Goal: Task Accomplishment & Management: Complete application form

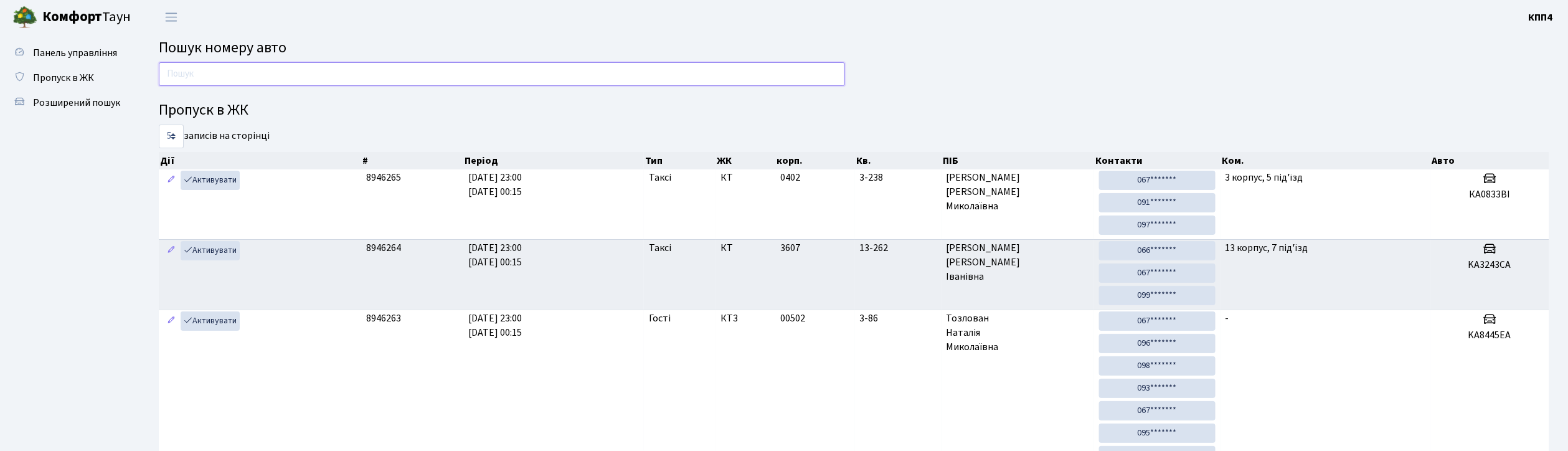
click at [324, 75] on input "text" at bounding box center [502, 74] width 686 height 23
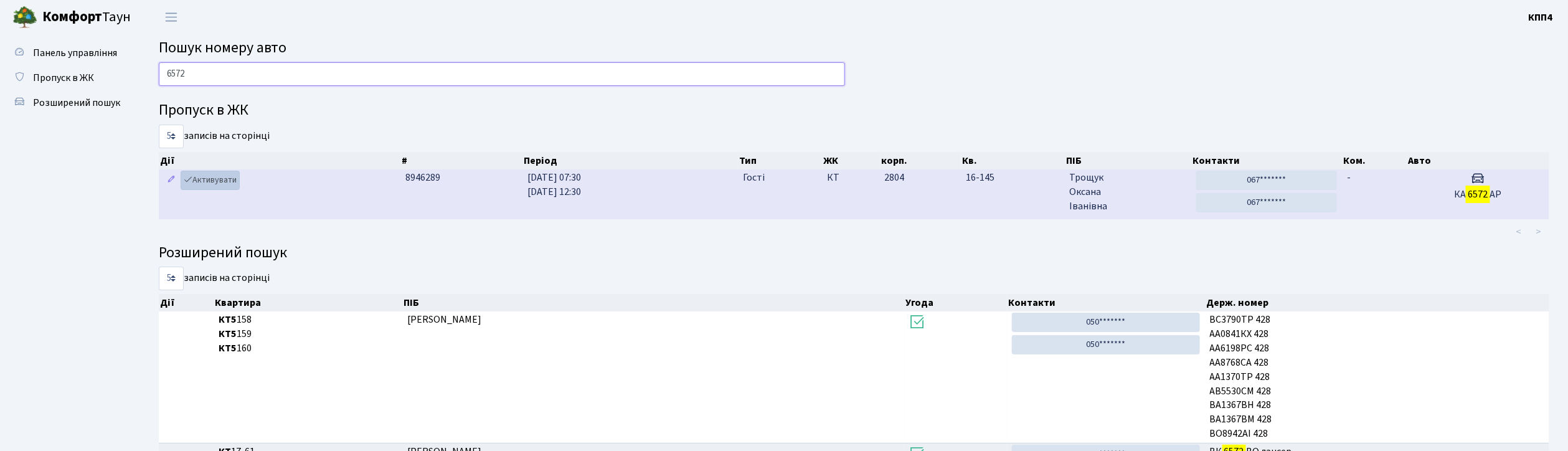
type input "6572"
click at [226, 183] on link "Активувати" at bounding box center [210, 181] width 59 height 19
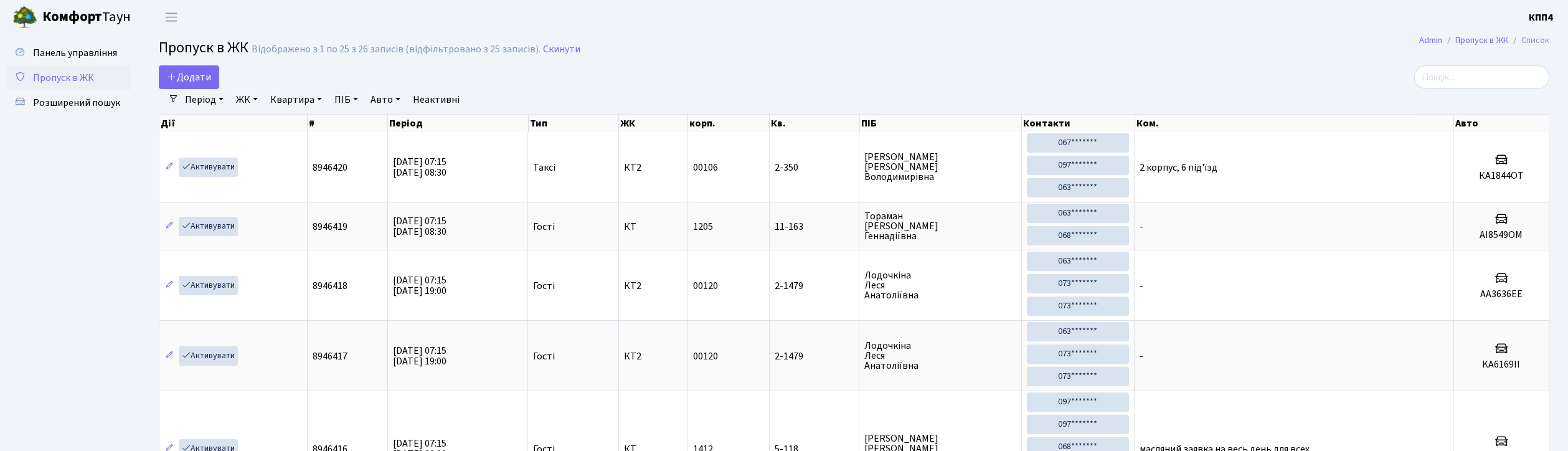
select select "25"
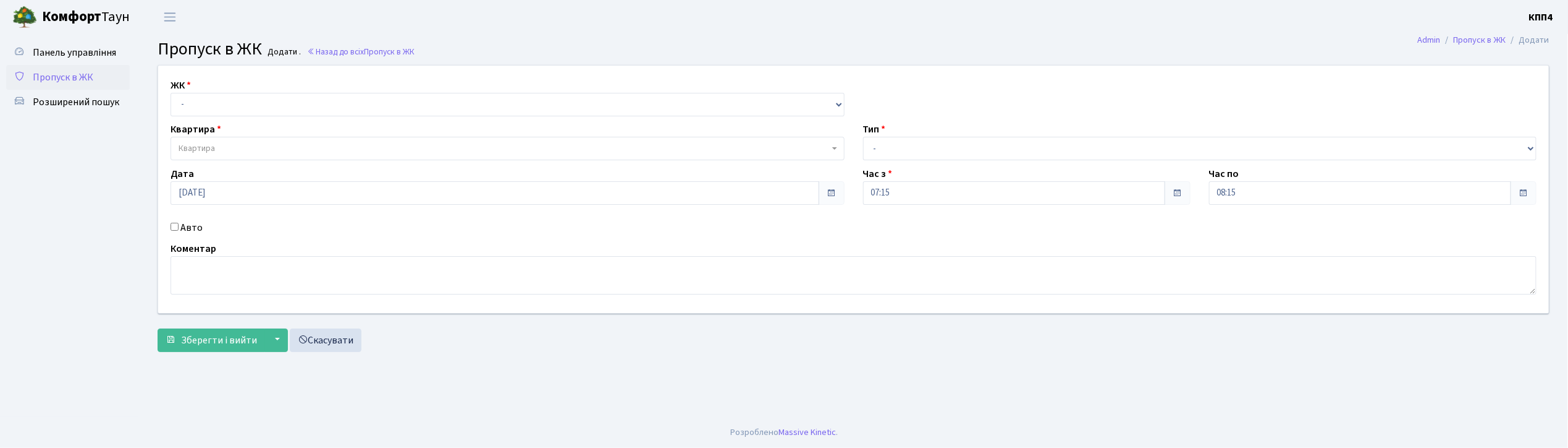
click at [175, 228] on input "Авто" at bounding box center [174, 226] width 8 height 8
checkbox input "true"
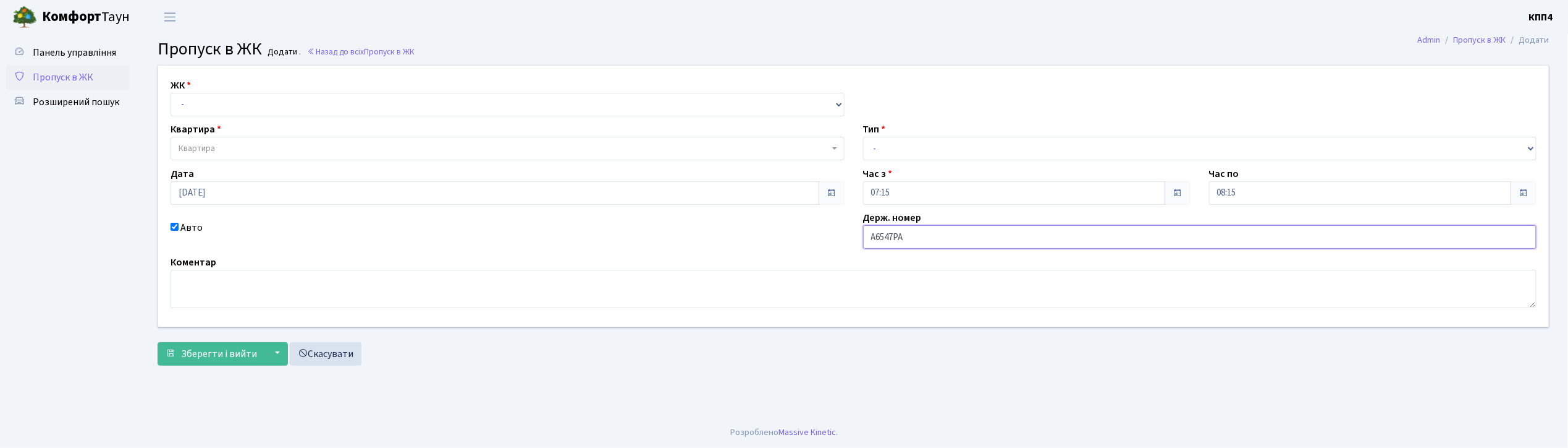
type input "А6547РА"
click at [205, 102] on select "- КТ, вул. Регенераторна, 4 КТ2, просп. [STREET_ADDRESS] [STREET_ADDRESS] [PERS…" at bounding box center [507, 104] width 674 height 23
select select "271"
click at [170, 92] on select "- КТ, вул. Регенераторна, 4 КТ2, просп. [STREET_ADDRESS] [STREET_ADDRESS] [PERS…" at bounding box center [507, 104] width 674 height 23
select select
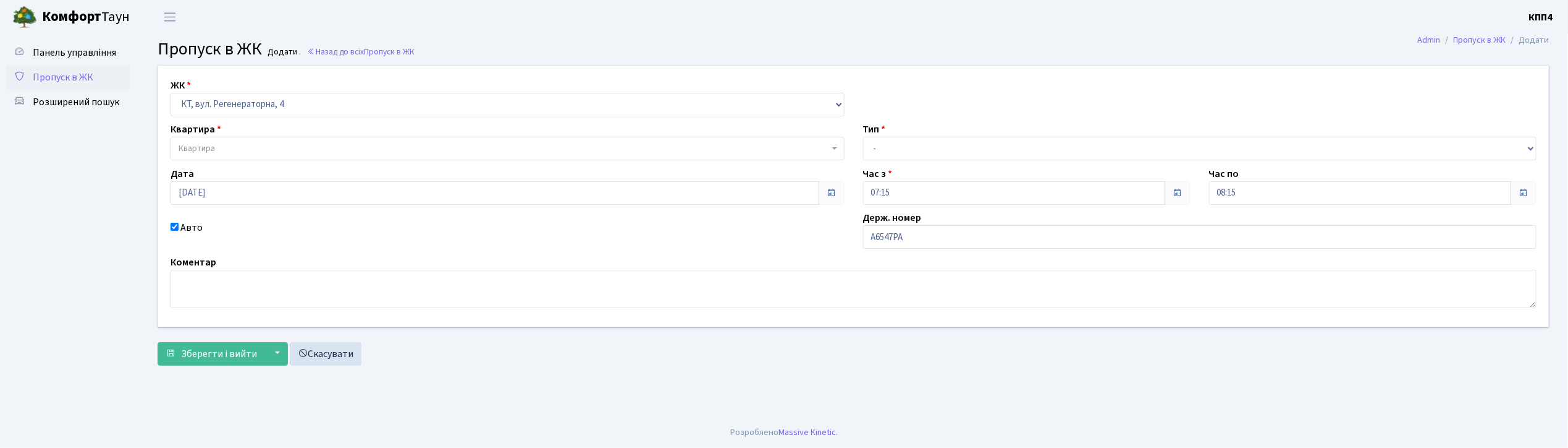
click at [203, 152] on span "Квартира" at bounding box center [197, 148] width 37 height 13
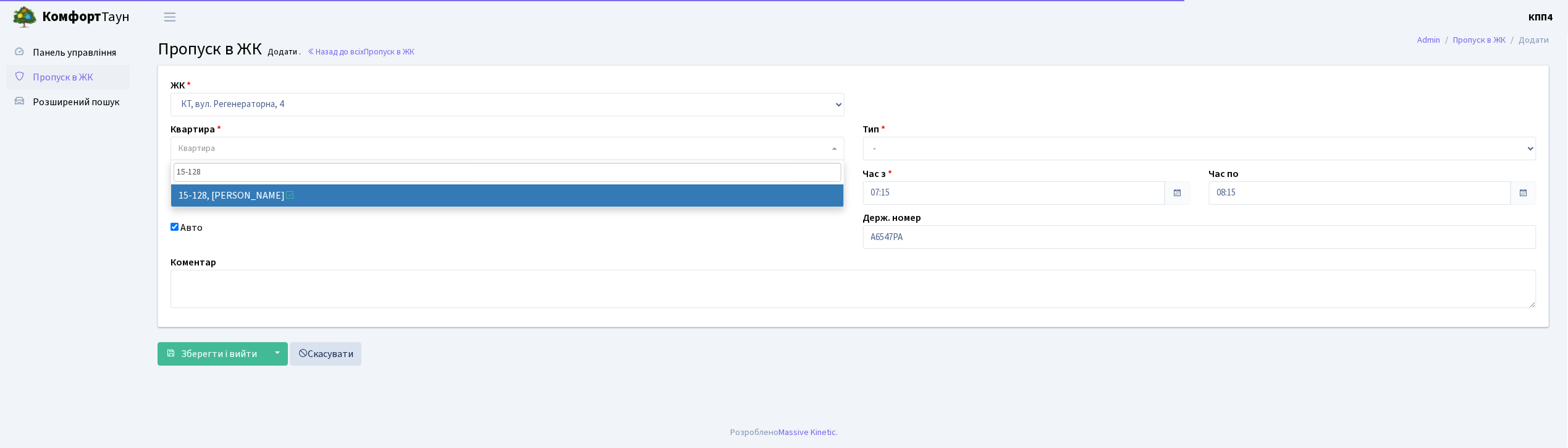
type input "15-128"
select select "8903"
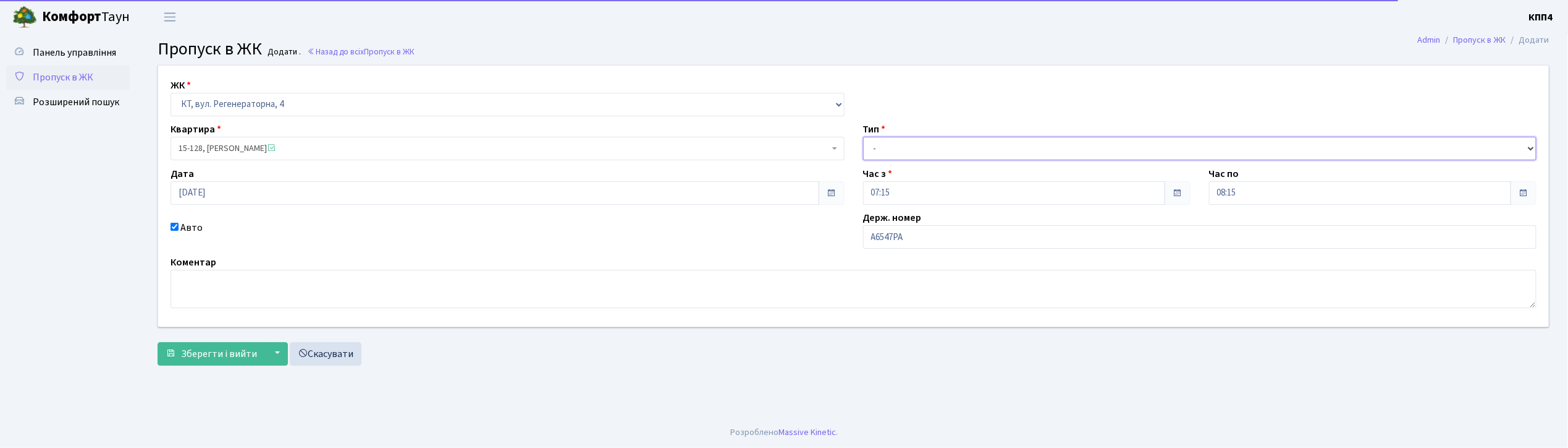
click at [999, 149] on select "- Доставка Таксі Гості Сервіс" at bounding box center [1200, 147] width 674 height 23
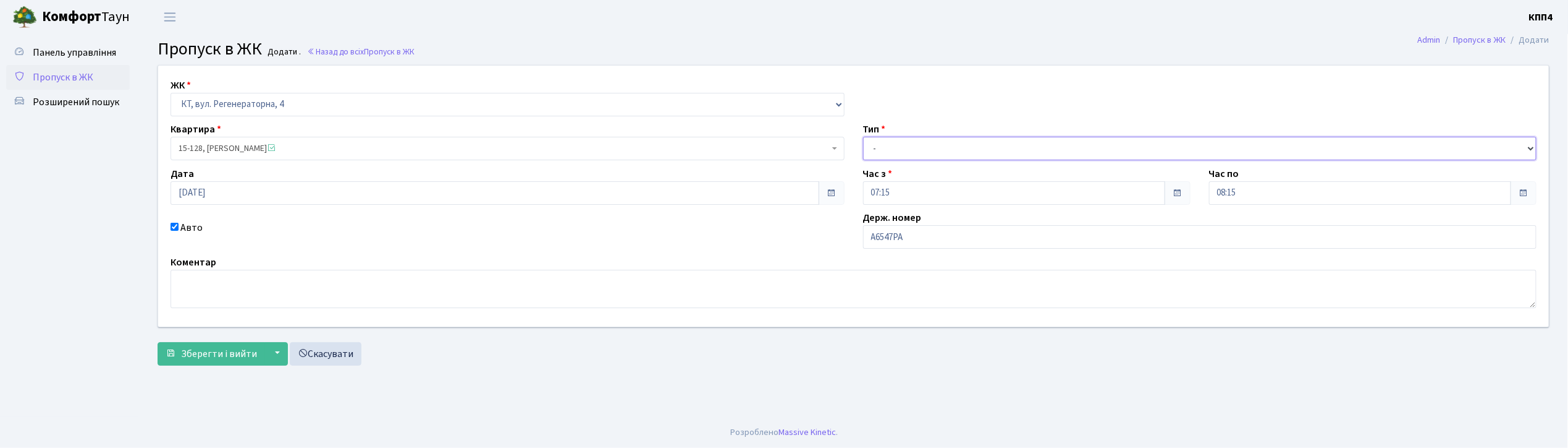
select select "3"
click at [863, 136] on select "- Доставка Таксі Гості Сервіс" at bounding box center [1200, 147] width 674 height 23
click at [186, 360] on span "Зберегти і вийти" at bounding box center [218, 353] width 76 height 14
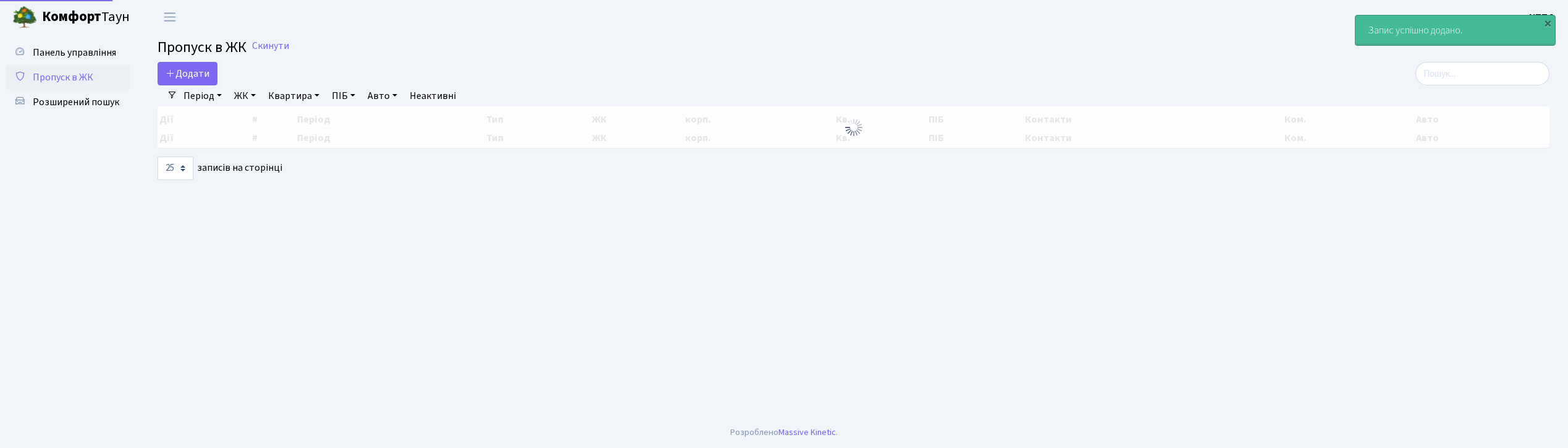
select select "25"
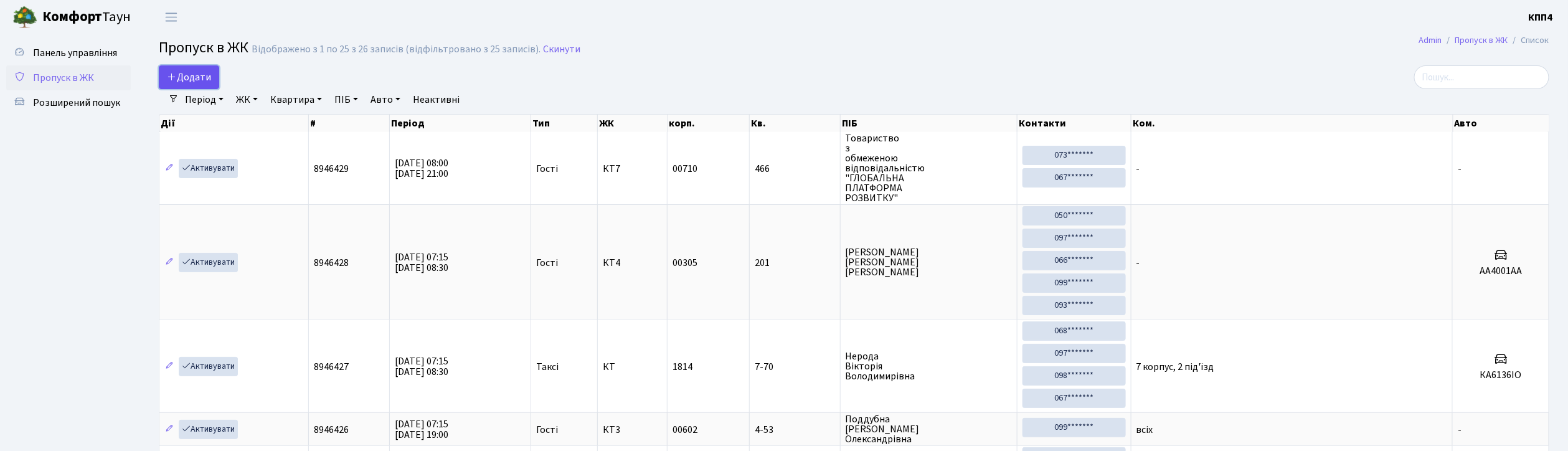
click at [200, 71] on span "Додати" at bounding box center [189, 77] width 44 height 14
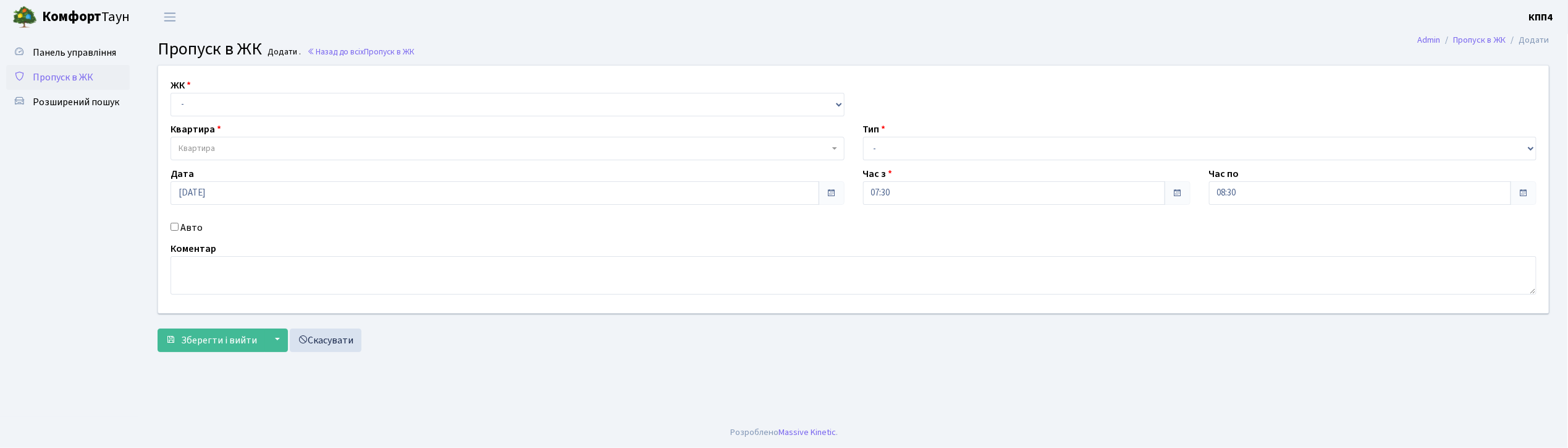
click at [170, 226] on div "Авто" at bounding box center [507, 227] width 693 height 15
click at [177, 226] on input "Авто" at bounding box center [174, 226] width 8 height 8
checkbox input "true"
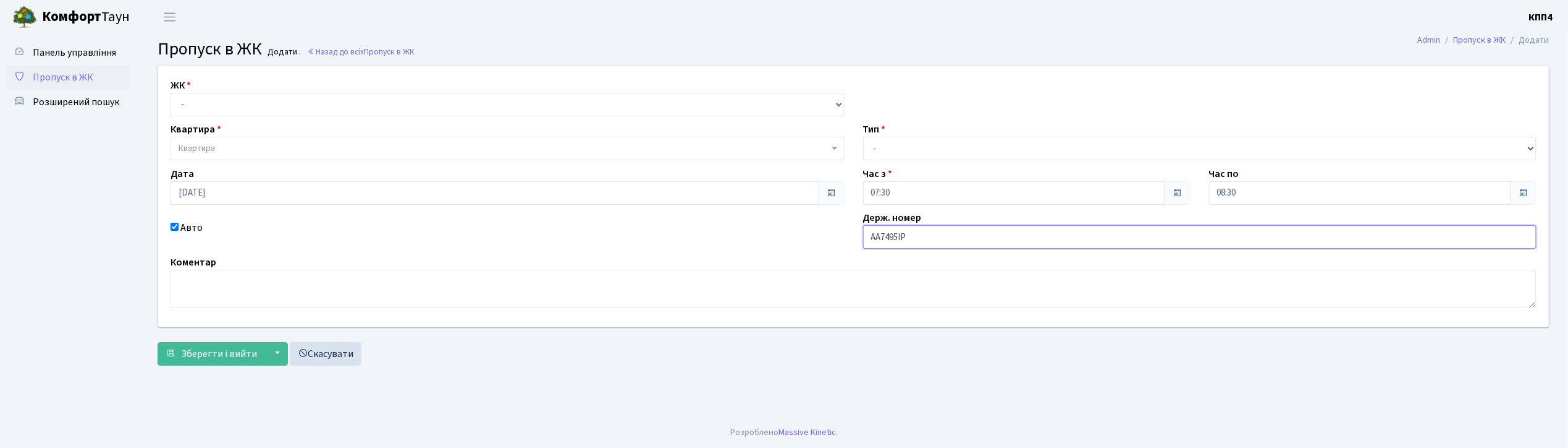
type input "АА7495ІР"
drag, startPoint x: 310, startPoint y: 104, endPoint x: 307, endPoint y: 112, distance: 8.5
click at [310, 104] on select "- КТ, вул. Регенераторна, 4 КТ2, просп. Соборності, 17 КТ3, вул. Березнева, 16 …" at bounding box center [507, 104] width 674 height 23
select select "271"
click at [170, 92] on select "- КТ, вул. Регенераторна, 4 КТ2, просп. Соборності, 17 КТ3, вул. Березнева, 16 …" at bounding box center [507, 104] width 674 height 23
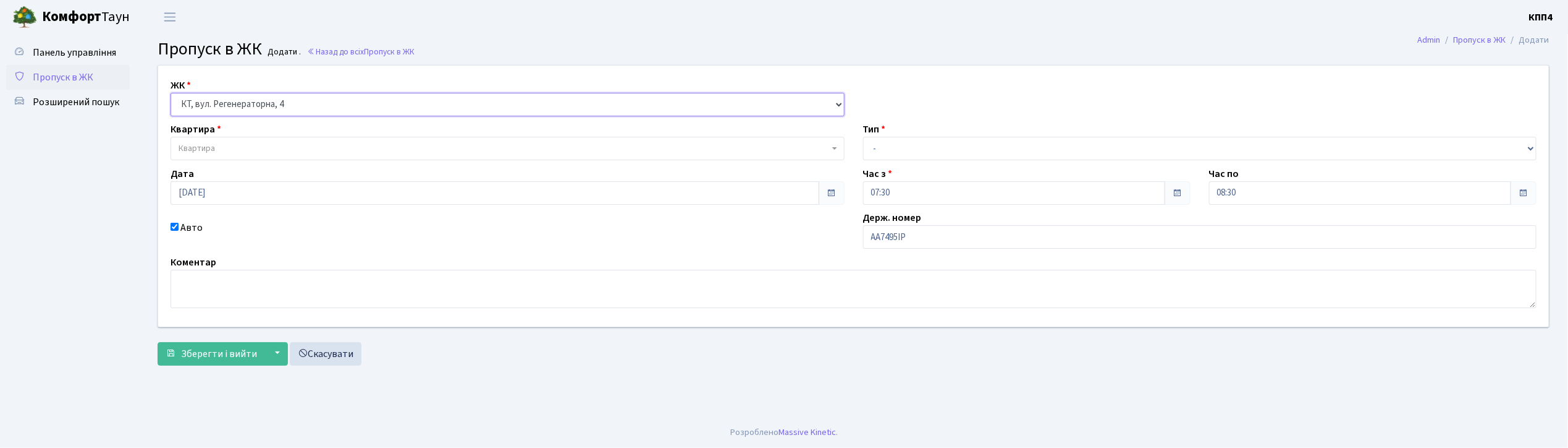
select select
click at [293, 154] on span "Квартира" at bounding box center [503, 148] width 651 height 13
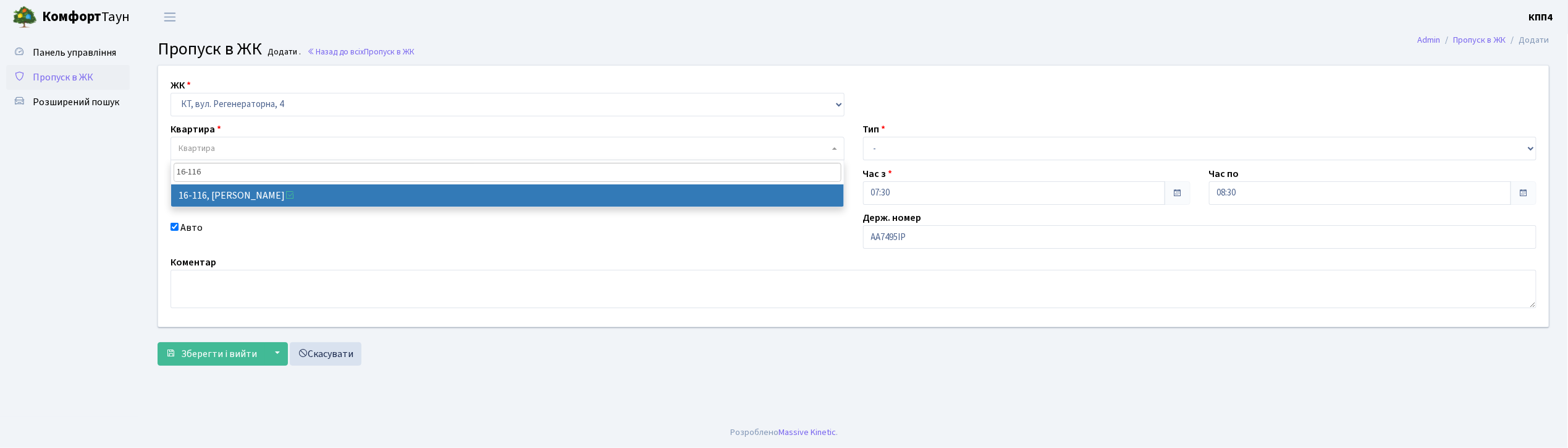
type input "16-116"
select select "8677"
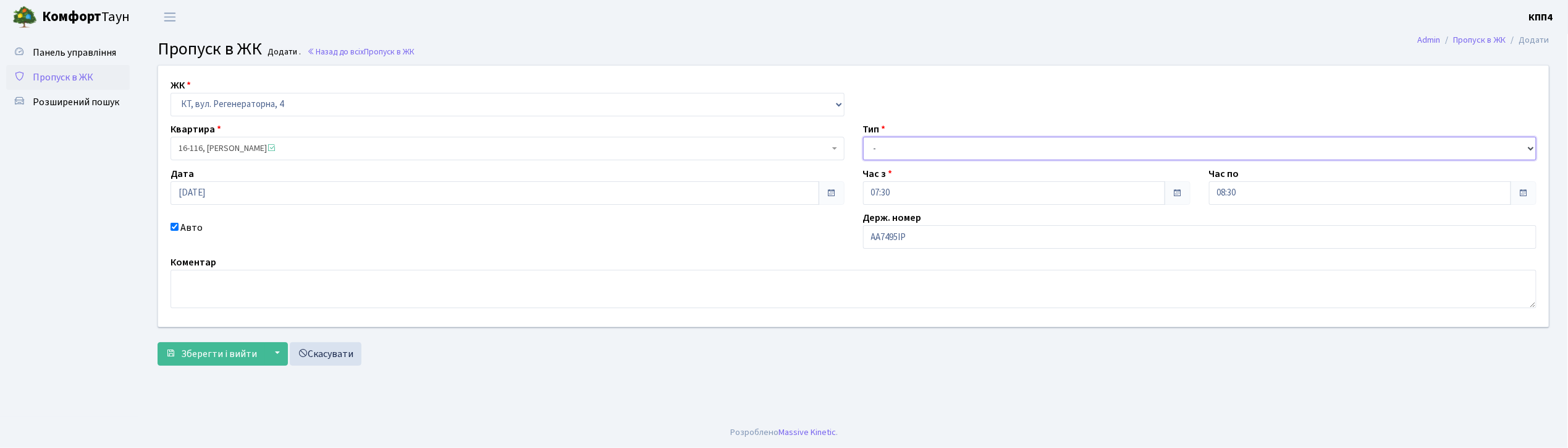
click at [971, 148] on select "- Доставка Таксі Гості Сервіс" at bounding box center [1200, 147] width 674 height 23
select select "3"
click at [863, 136] on select "- Доставка Таксі Гості Сервіс" at bounding box center [1200, 147] width 674 height 23
click at [184, 360] on span "Зберегти і вийти" at bounding box center [218, 353] width 76 height 14
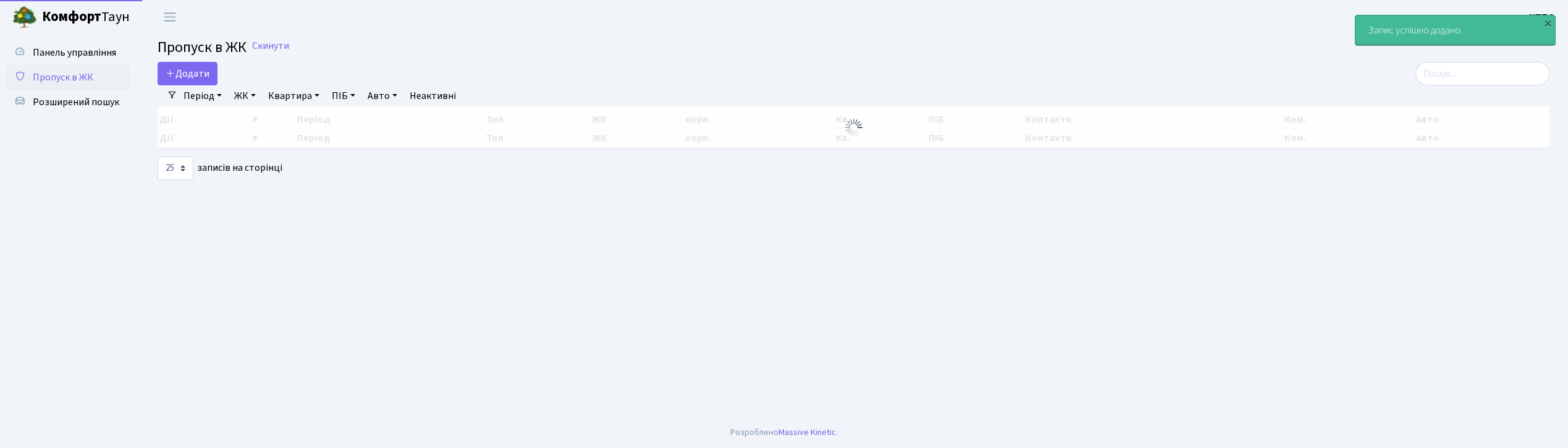
select select "25"
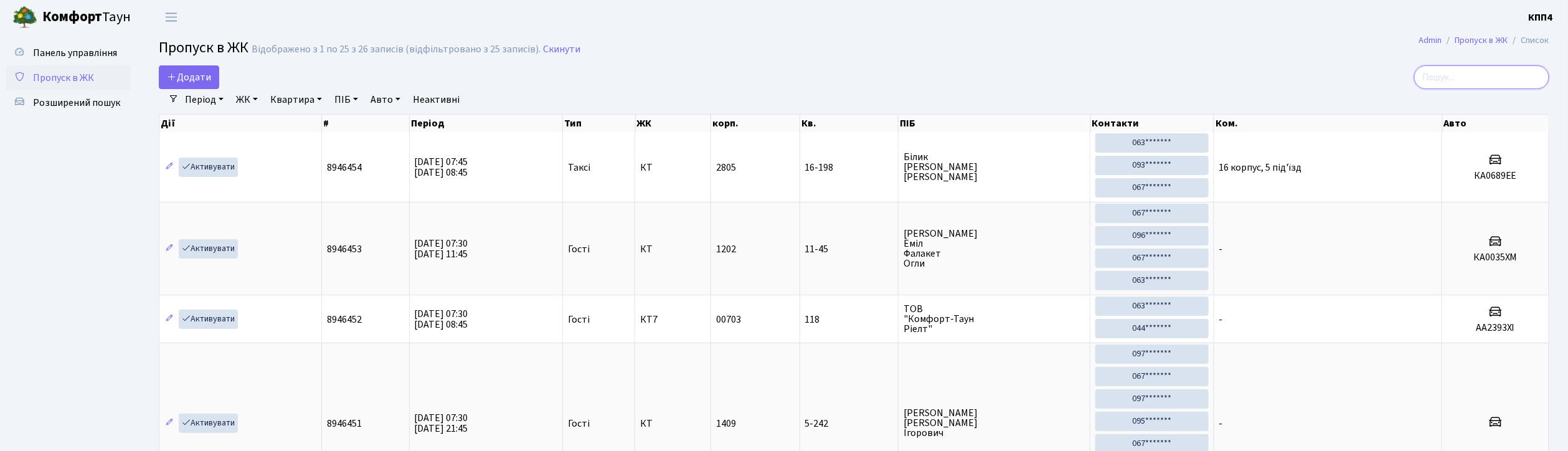
click at [1465, 78] on input "search" at bounding box center [1482, 76] width 135 height 23
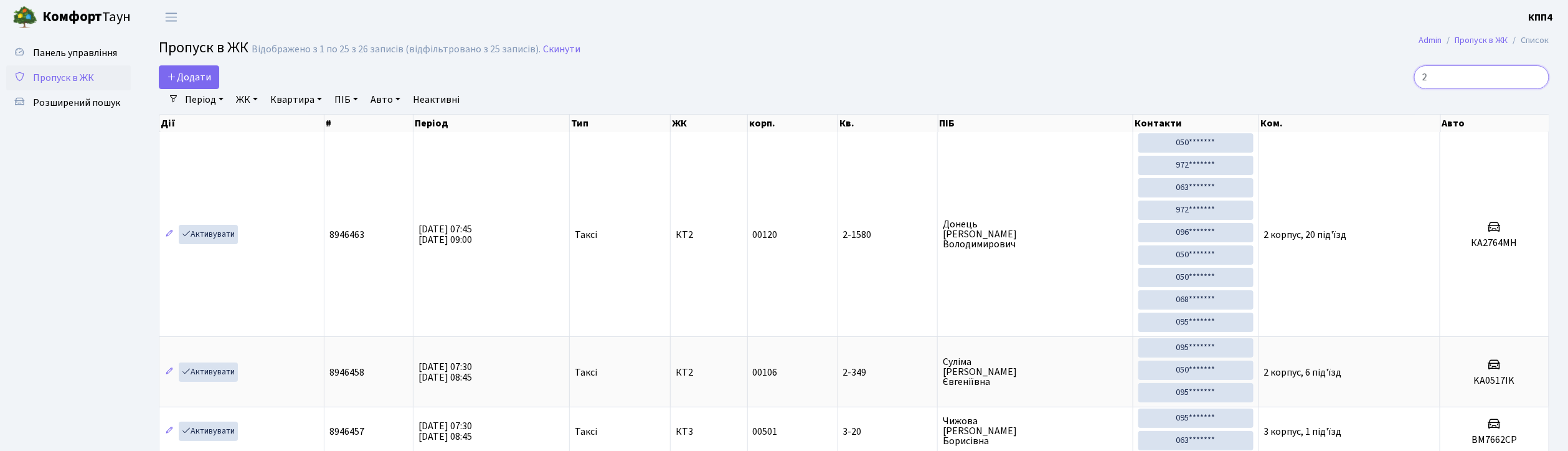
type input "2"
click at [207, 77] on span "Додати" at bounding box center [189, 77] width 44 height 14
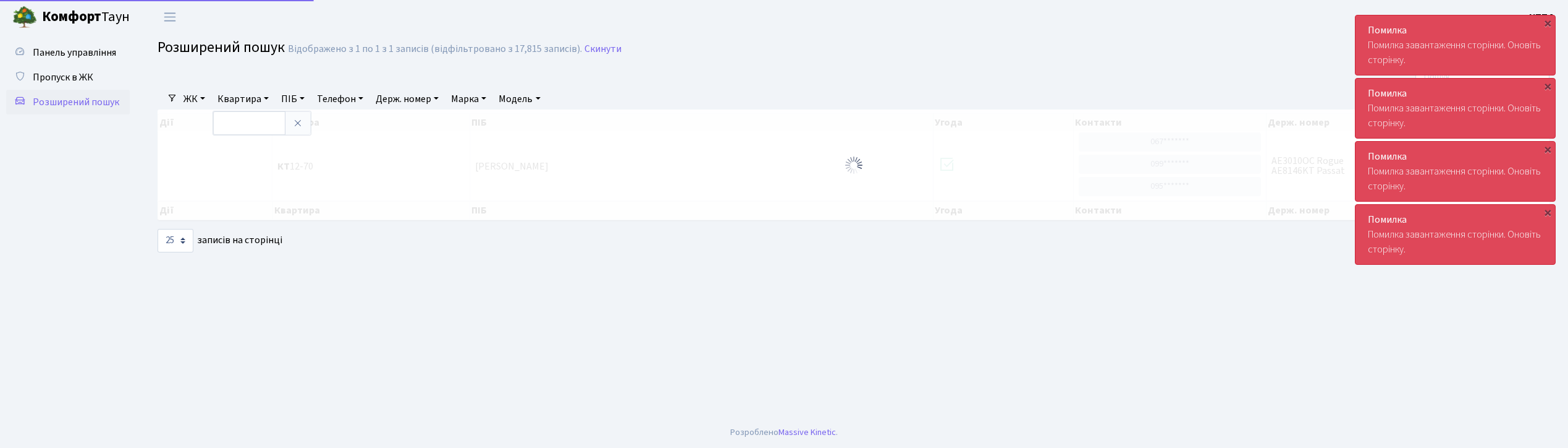
select select "25"
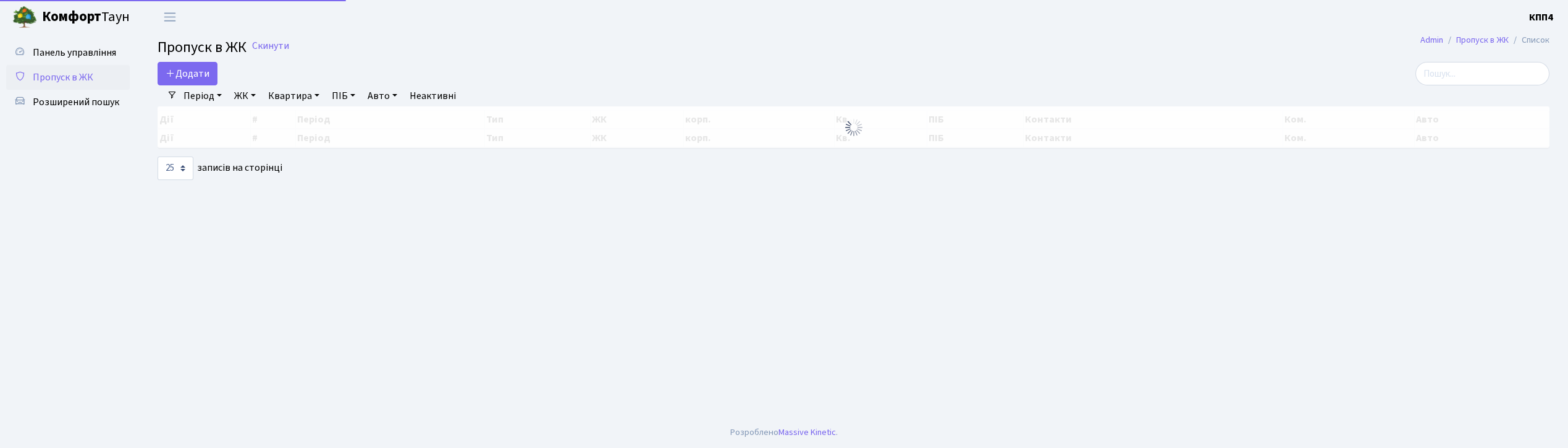
select select "25"
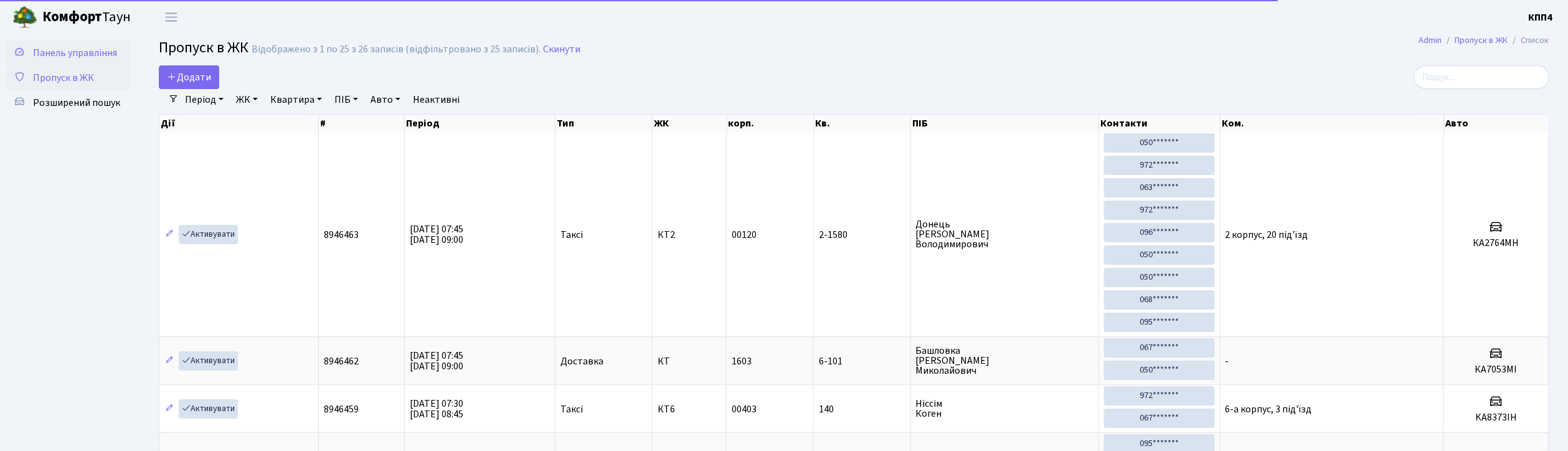
click at [78, 55] on span "Панель управління" at bounding box center [75, 52] width 84 height 14
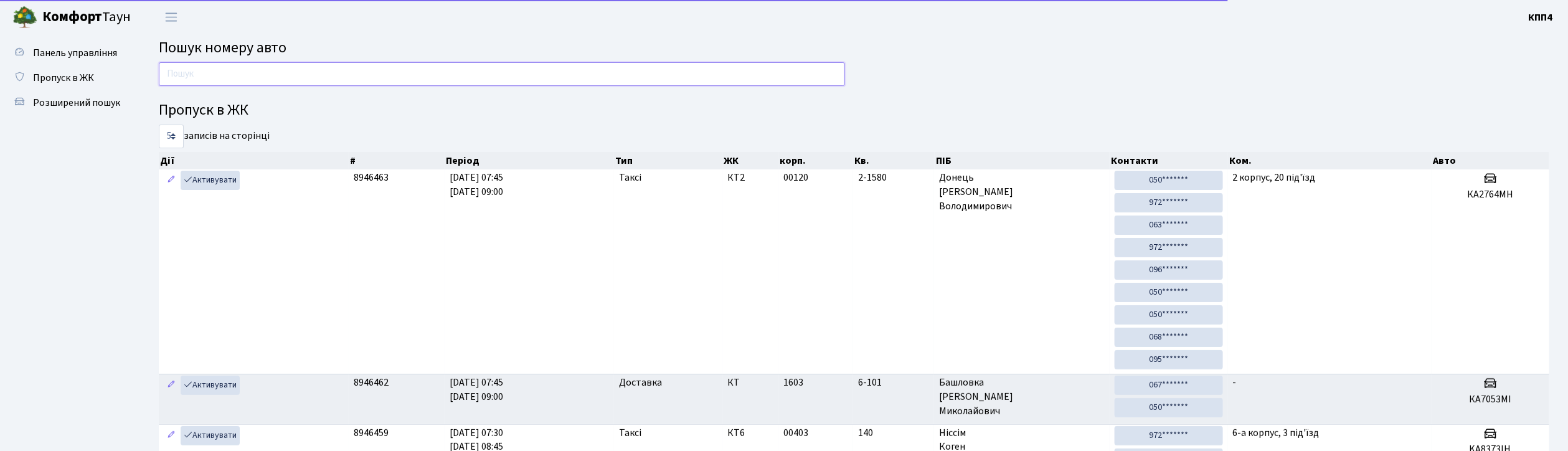
click at [527, 68] on input "text" at bounding box center [502, 74] width 686 height 23
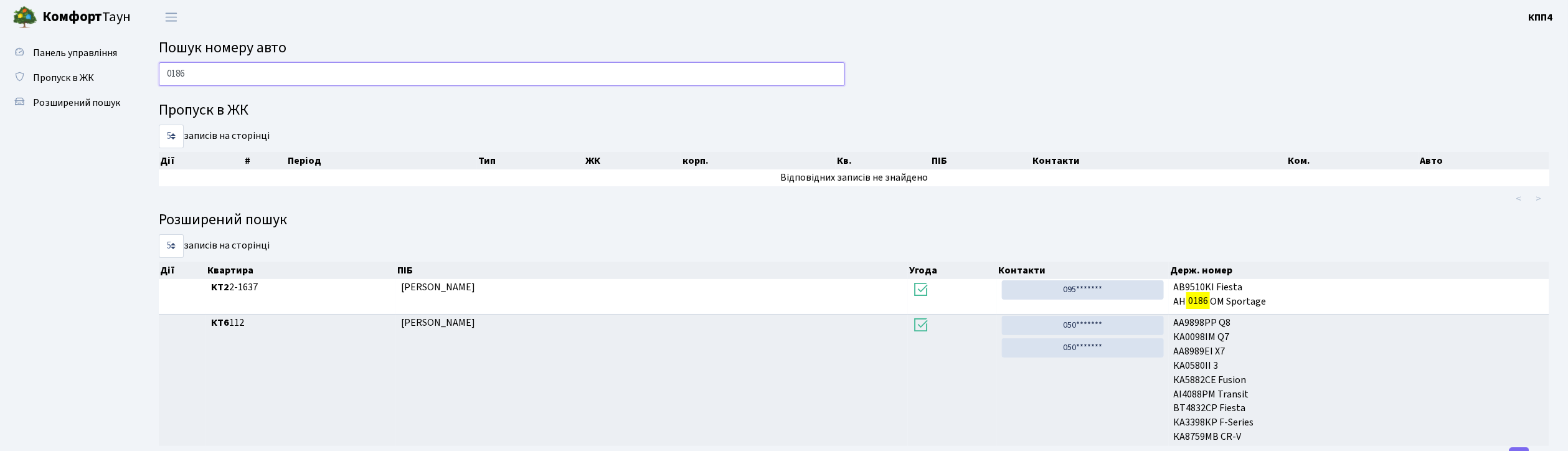
type input "0186"
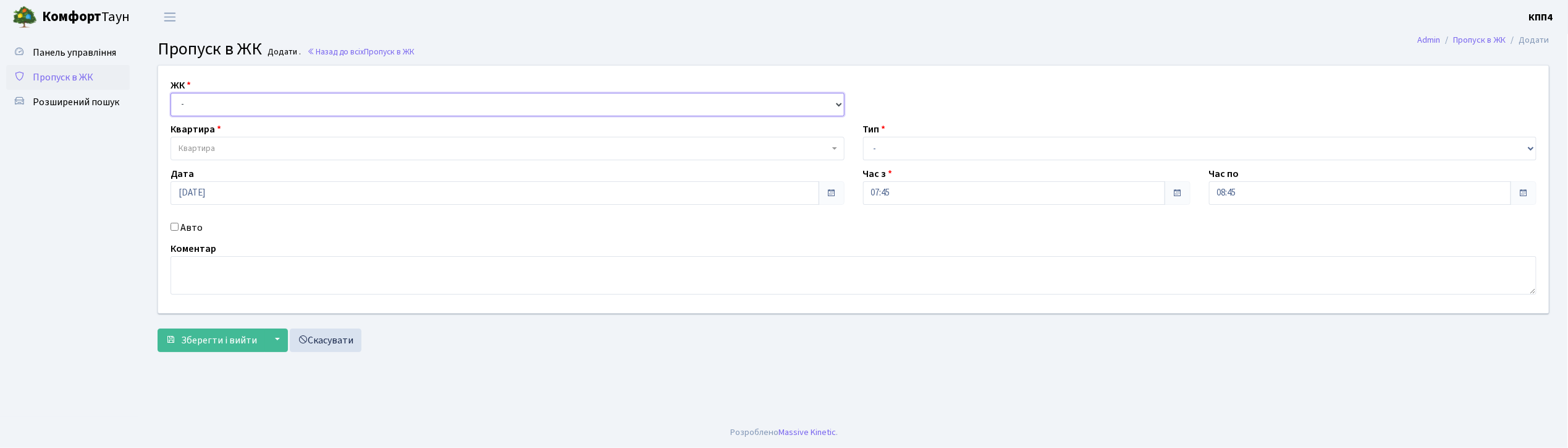
click at [191, 95] on select "- КТ, вул. Регенераторна, 4 КТ2, просп. Соборності, 17 КТ3, вул. Березнева, 16 …" at bounding box center [507, 104] width 674 height 23
click at [47, 206] on ul "Панель управління Пропуск в ЖК Розширений пошук" at bounding box center [68, 225] width 123 height 371
click at [238, 103] on select "- КТ, вул. Регенераторна, 4 КТ2, просп. Соборності, 17 КТ3, вул. Березнева, 16 …" at bounding box center [507, 104] width 674 height 23
click at [57, 179] on ul "Панель управління Пропуск в ЖК Розширений пошук" at bounding box center [68, 225] width 123 height 371
click at [92, 50] on span "Панель управління" at bounding box center [74, 52] width 84 height 14
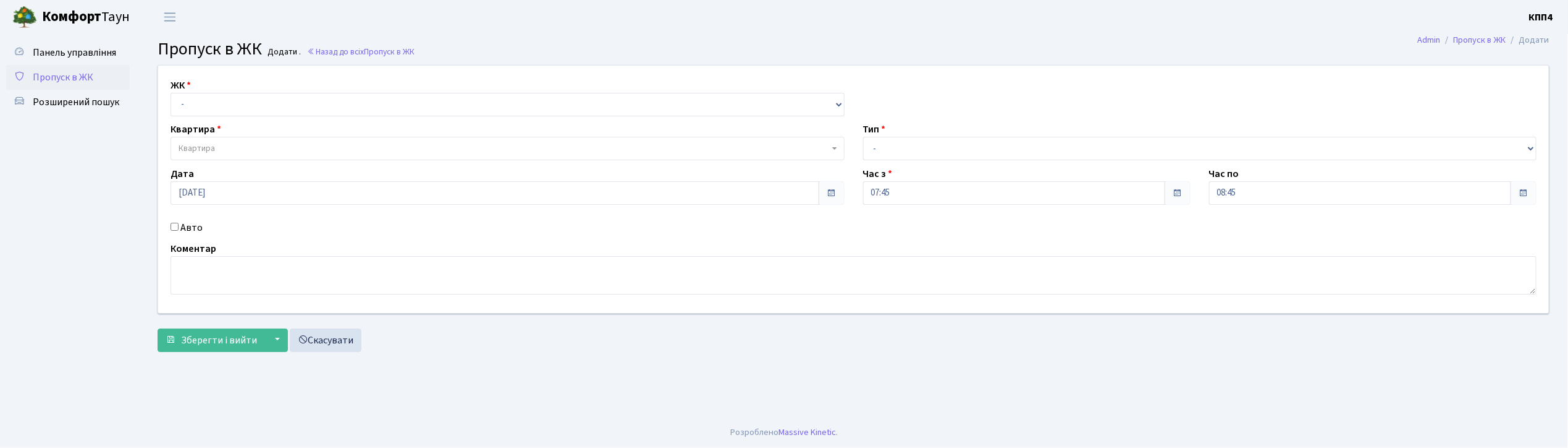
click at [67, 72] on span "Пропуск в ЖК" at bounding box center [63, 77] width 61 height 14
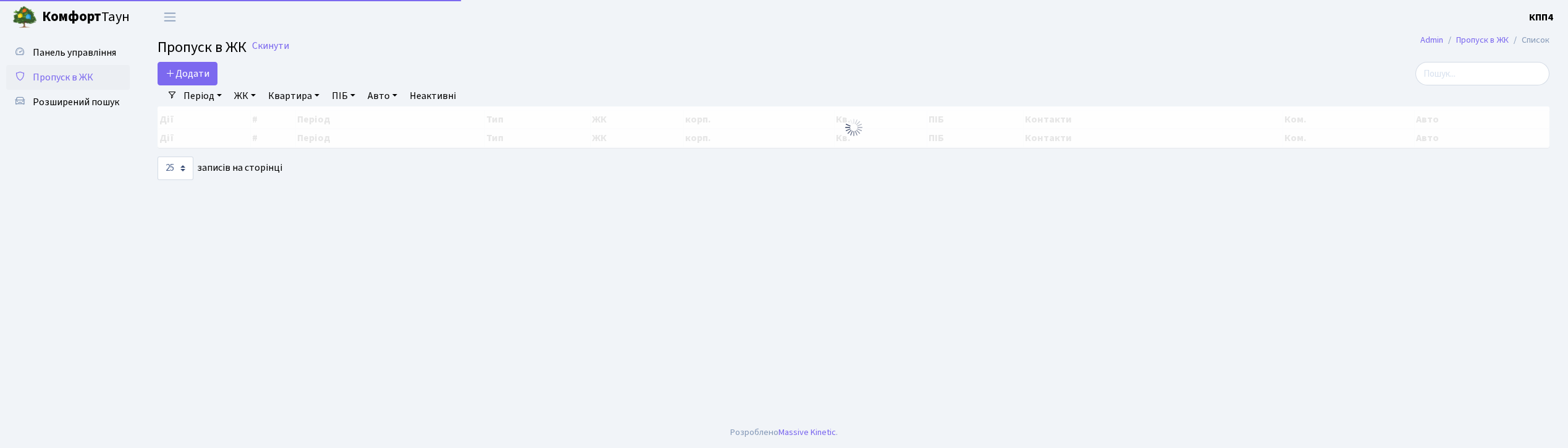
select select "25"
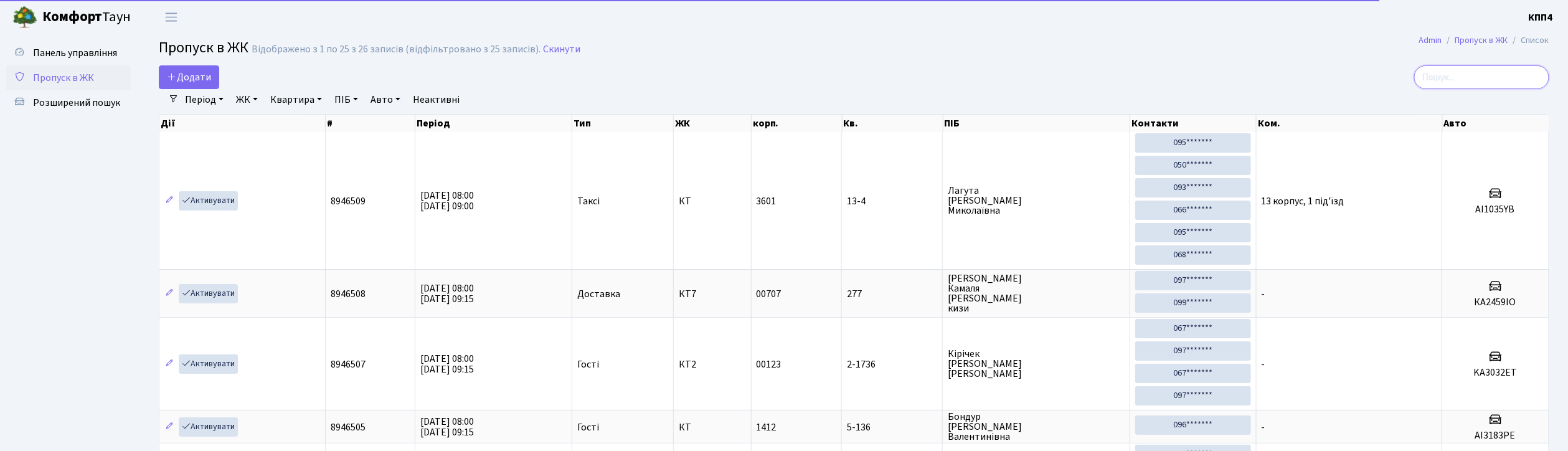
click at [1439, 75] on input "search" at bounding box center [1482, 76] width 135 height 23
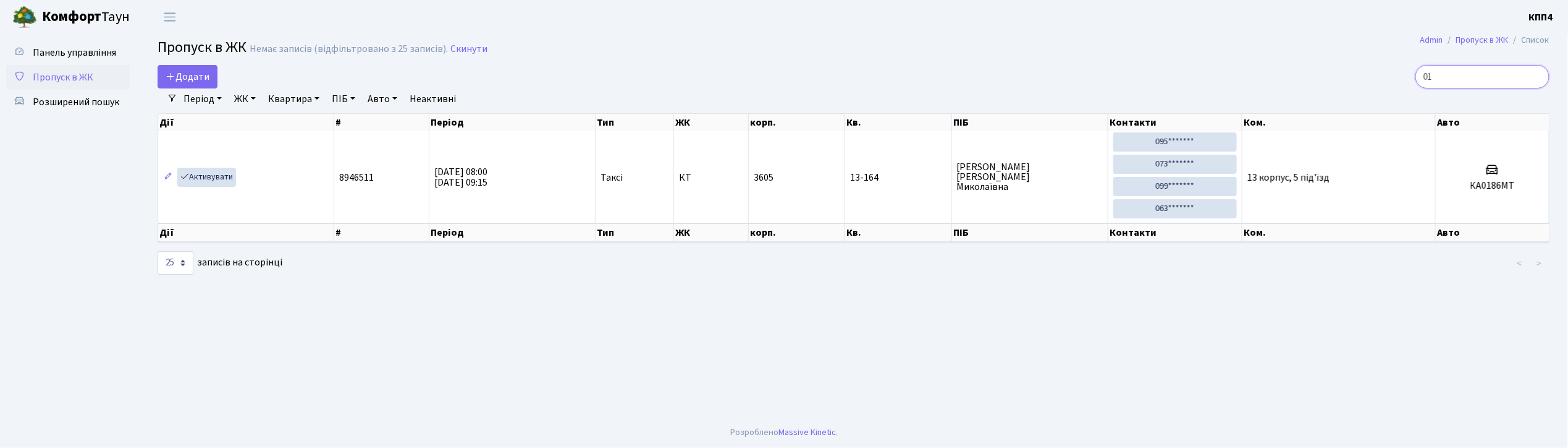
type input "0"
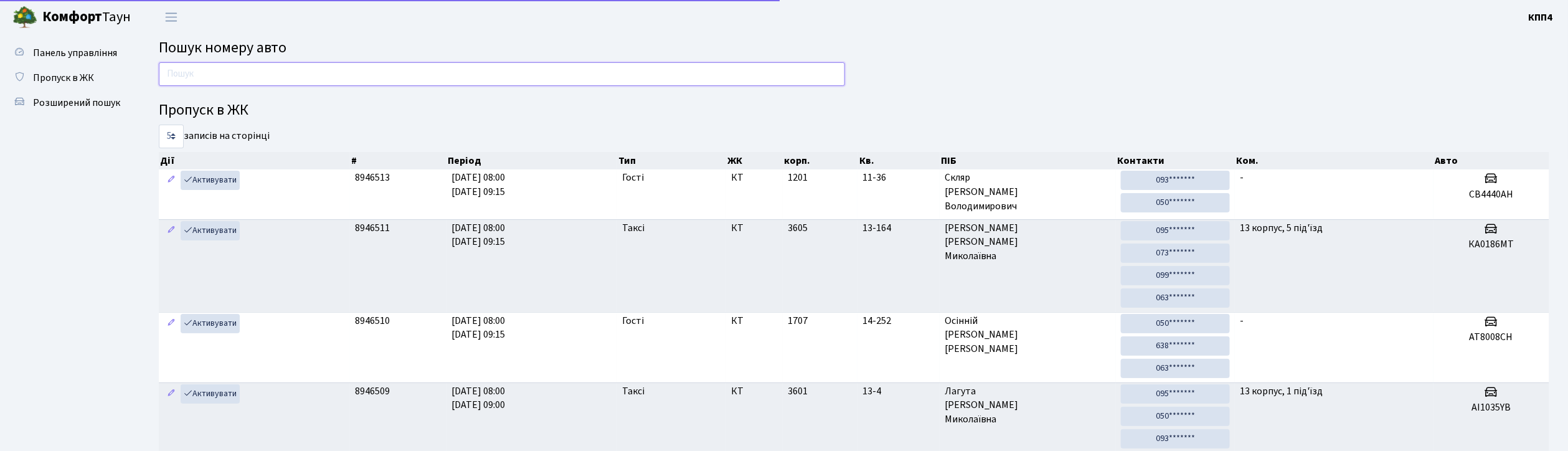
click at [226, 71] on input "text" at bounding box center [502, 74] width 686 height 23
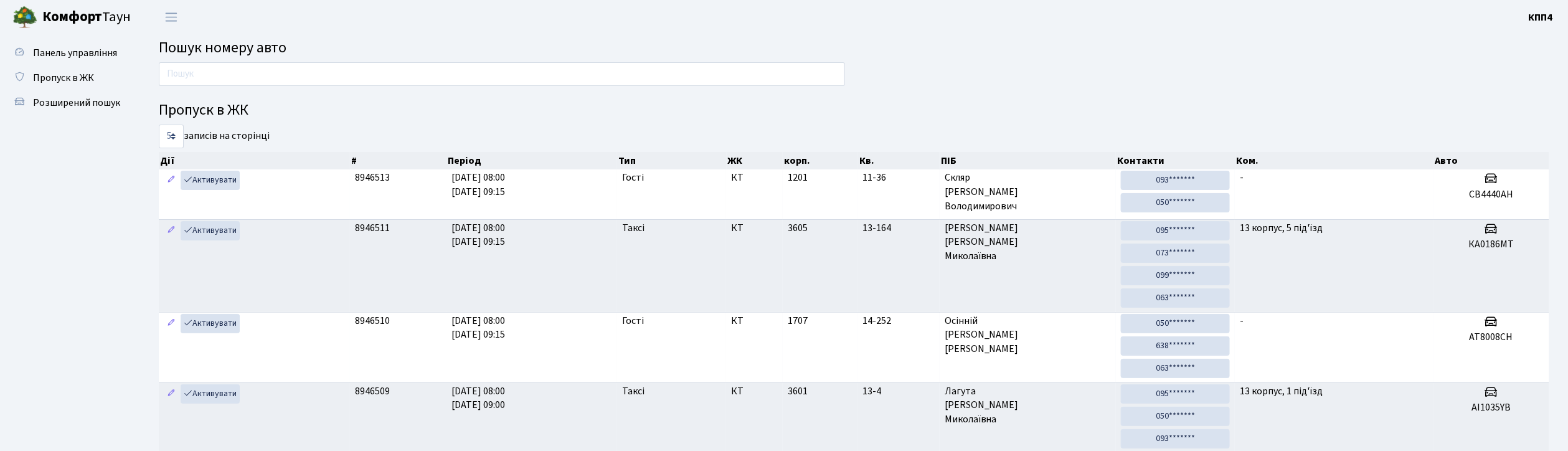
click at [18, 232] on ul "Панель управління Пропуск в ЖК Розширений пошук" at bounding box center [68, 376] width 124 height 671
click at [168, 67] on input "text" at bounding box center [502, 74] width 686 height 23
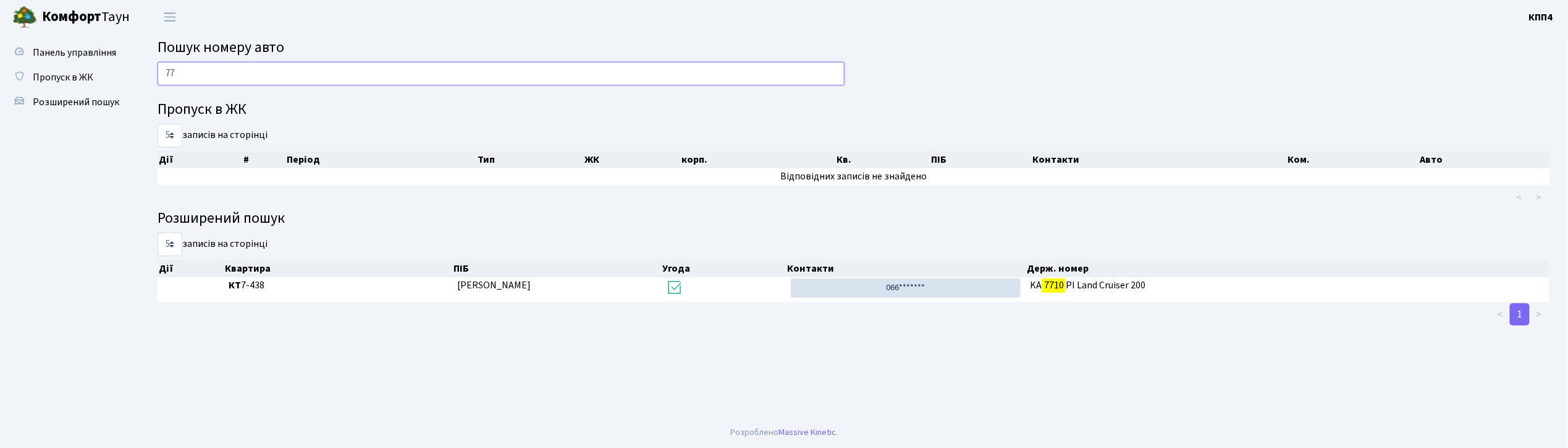
type input "7"
